Goal: Transaction & Acquisition: Obtain resource

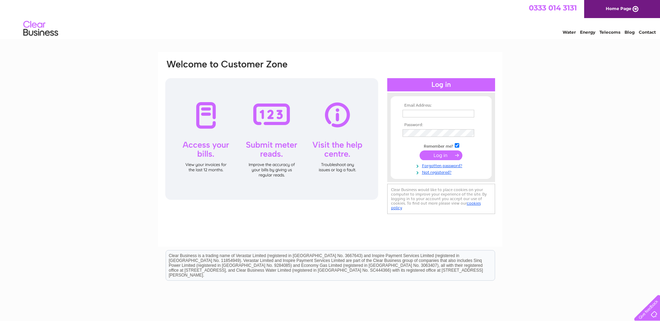
type input "thestruan.calvine@btinternet.com"
click at [438, 156] on input "submit" at bounding box center [440, 156] width 43 height 10
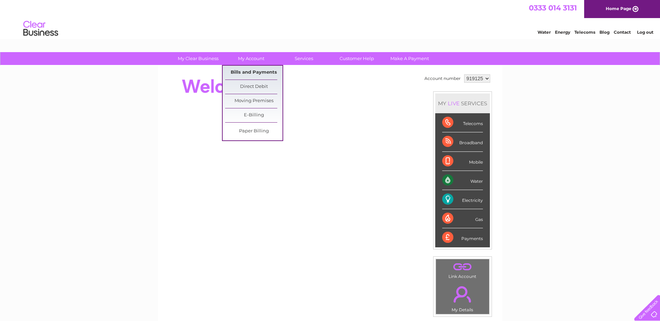
click at [254, 71] on link "Bills and Payments" at bounding box center [253, 73] width 57 height 14
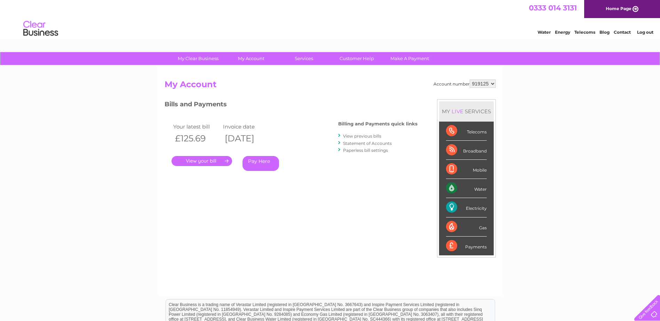
click at [206, 159] on link "." at bounding box center [201, 161] width 61 height 10
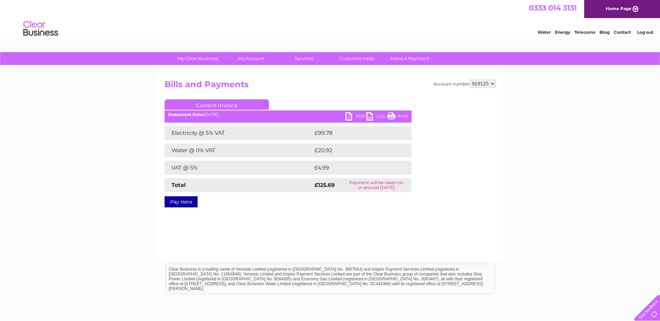
click at [361, 116] on link "PDF" at bounding box center [355, 117] width 21 height 10
